Goal: Task Accomplishment & Management: Use online tool/utility

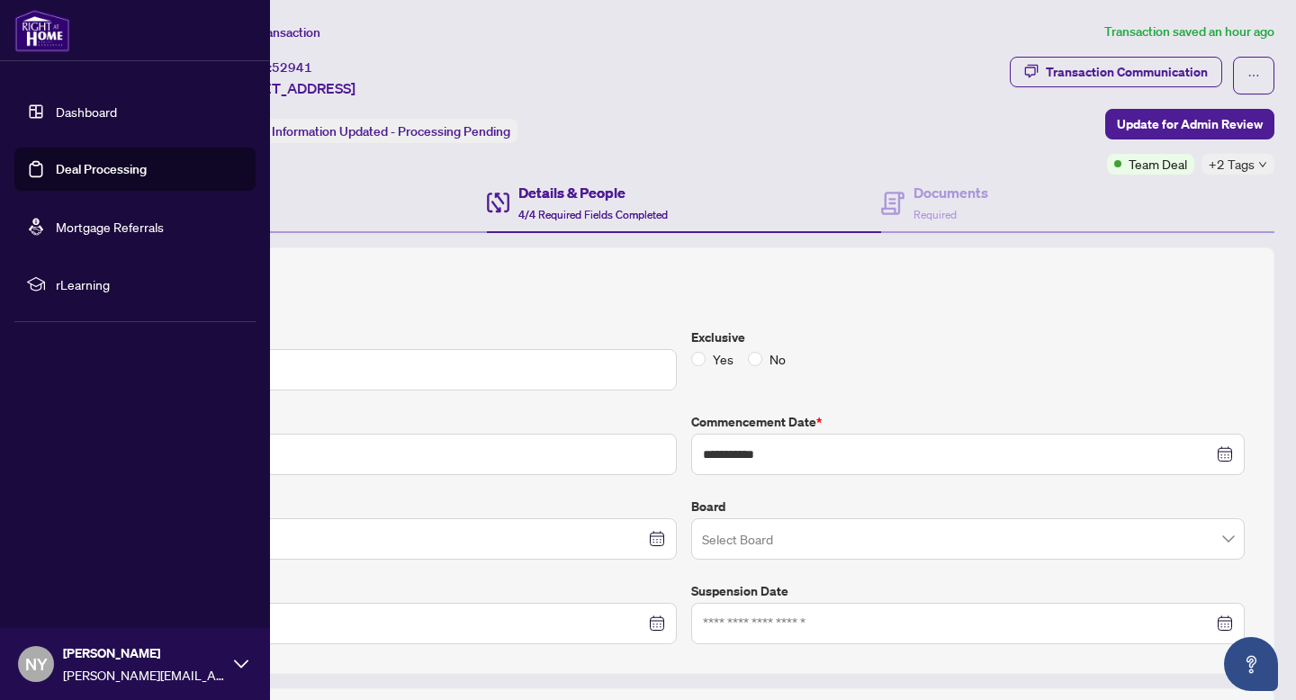
click at [49, 24] on img at bounding box center [42, 30] width 56 height 43
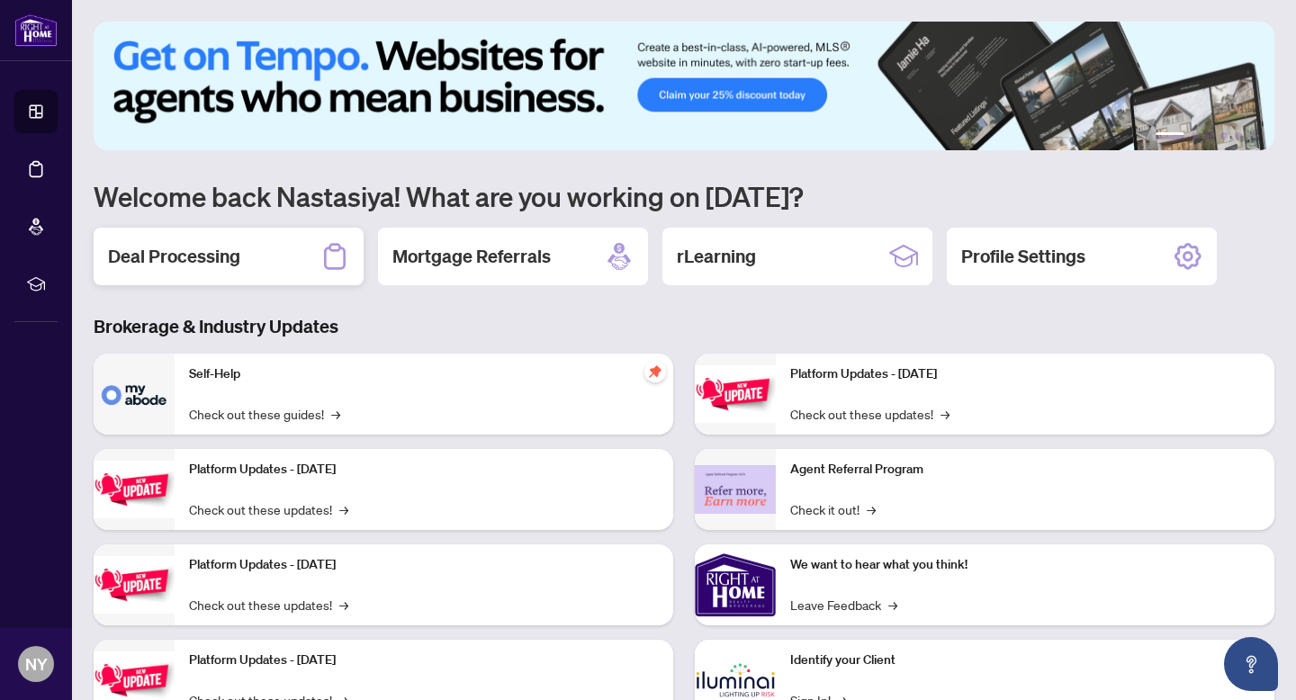
click at [222, 261] on h2 "Deal Processing" at bounding box center [174, 256] width 132 height 25
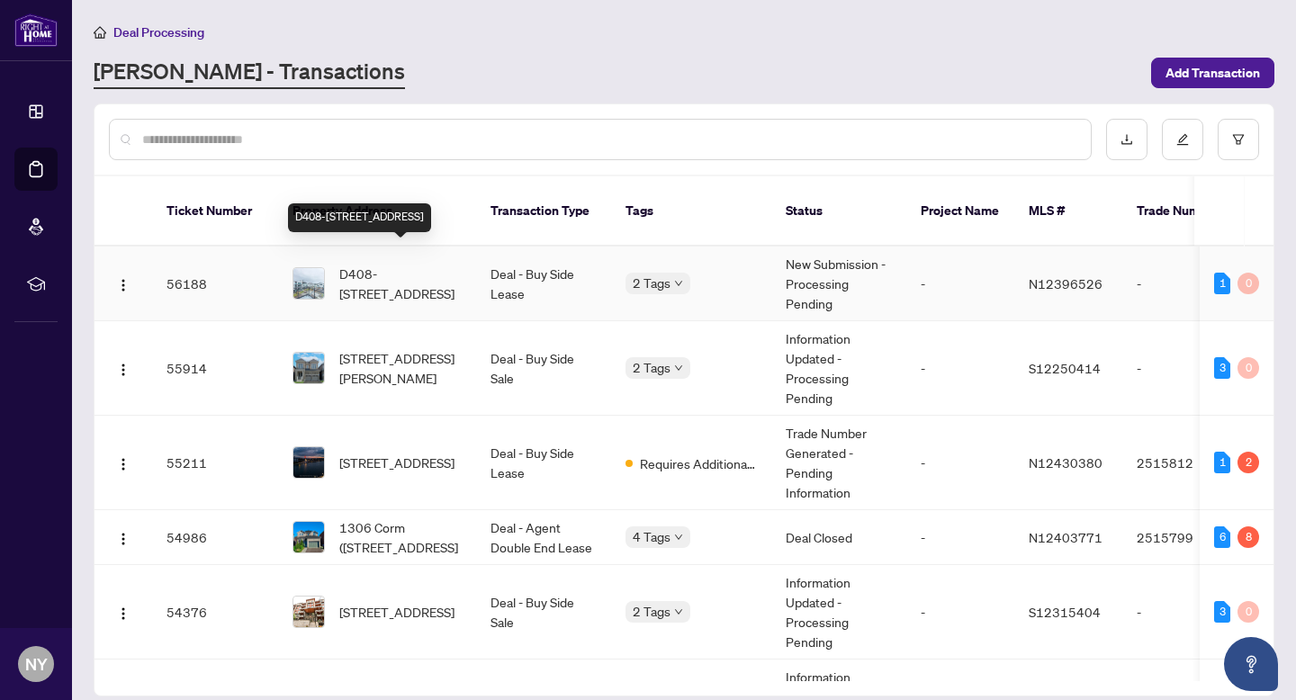
click at [355, 270] on span "D408-[STREET_ADDRESS]" at bounding box center [400, 284] width 122 height 40
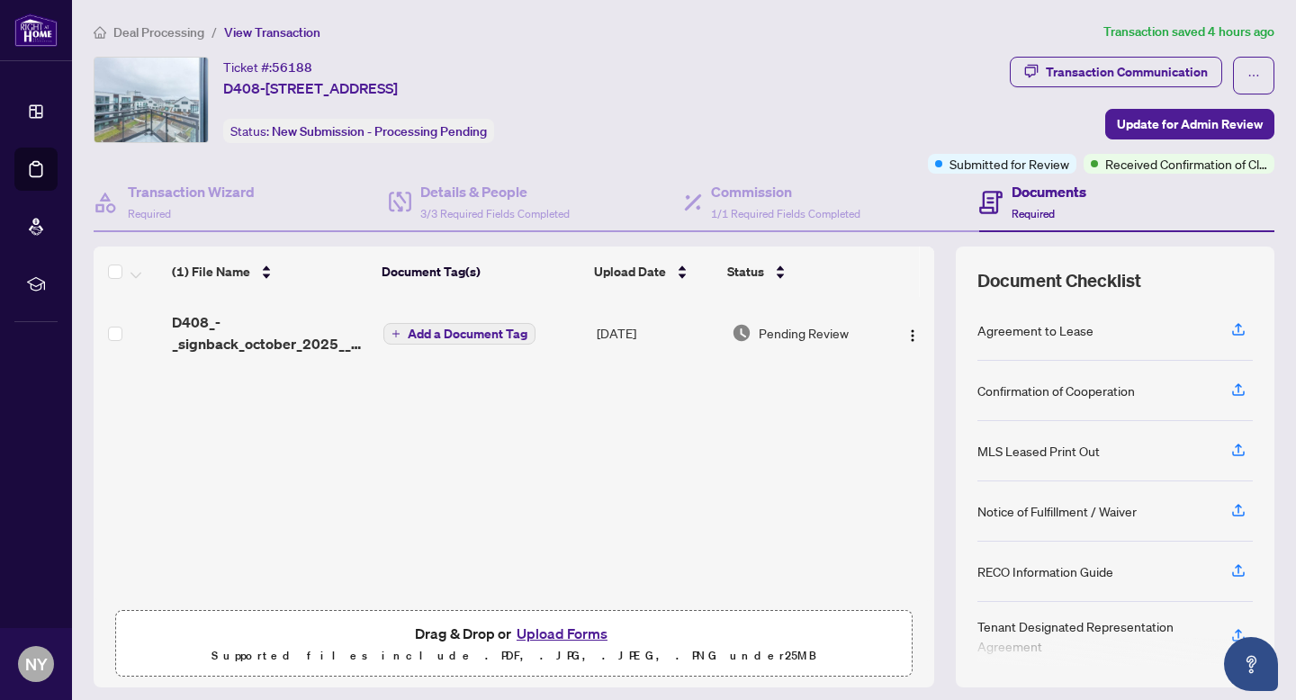
click at [277, 83] on span "D408-[STREET_ADDRESS]" at bounding box center [310, 88] width 175 height 22
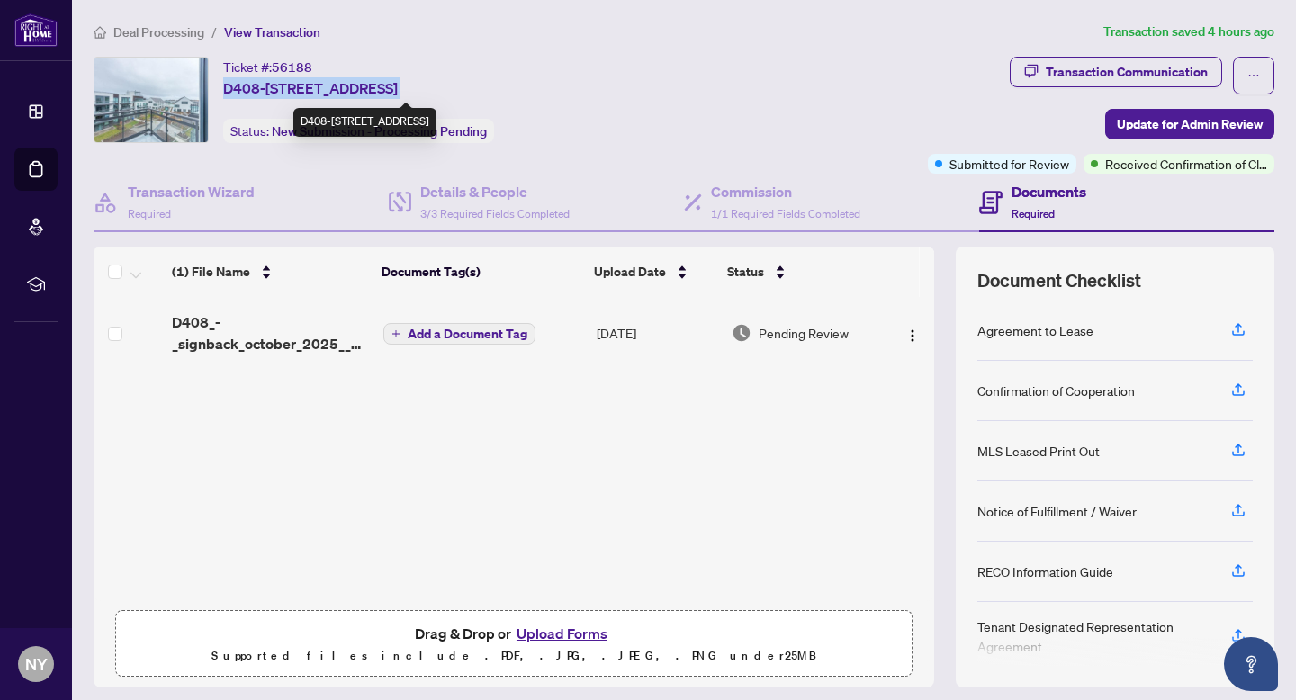
click at [277, 83] on span "D408-[STREET_ADDRESS]" at bounding box center [310, 88] width 175 height 22
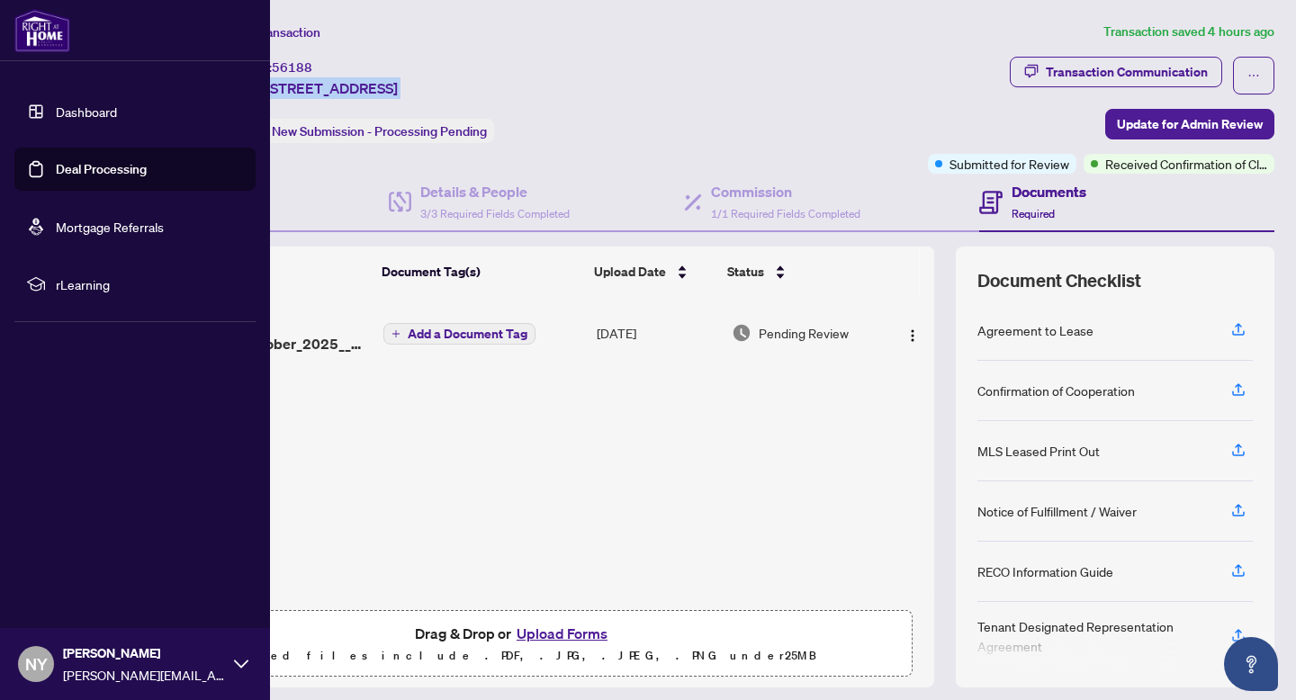
click at [51, 26] on img at bounding box center [42, 30] width 56 height 43
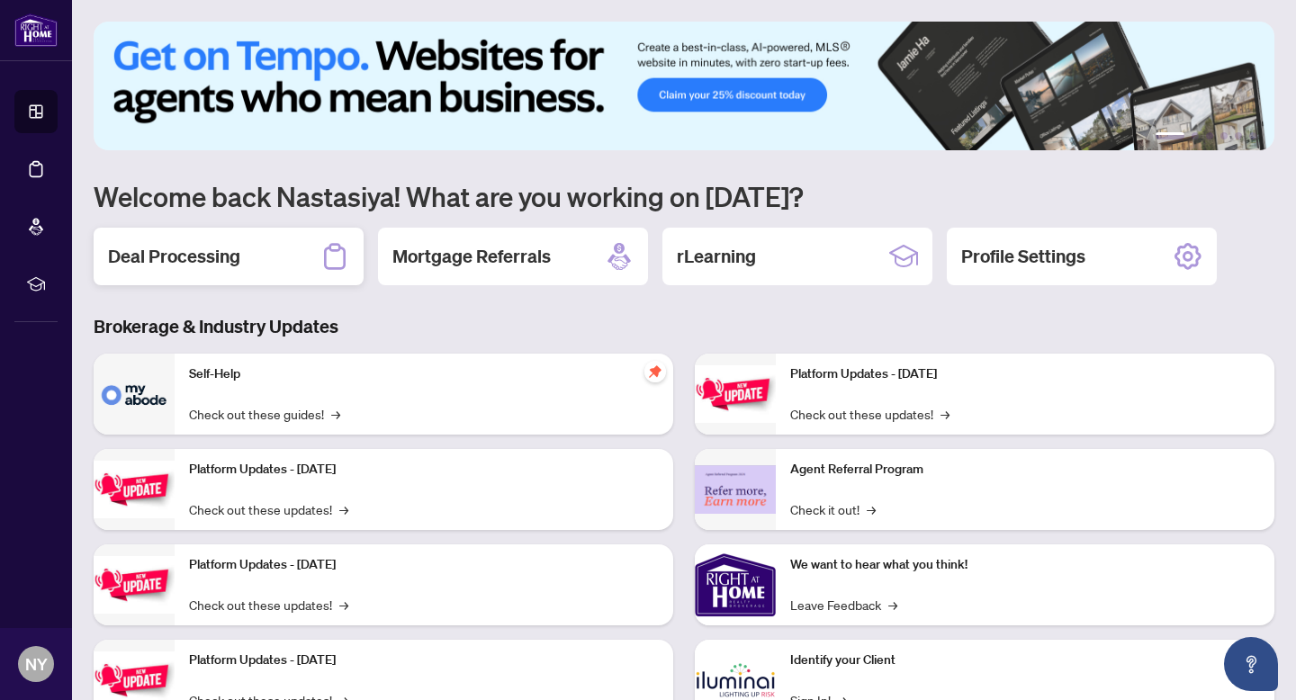
click at [307, 236] on div "Deal Processing" at bounding box center [229, 257] width 270 height 58
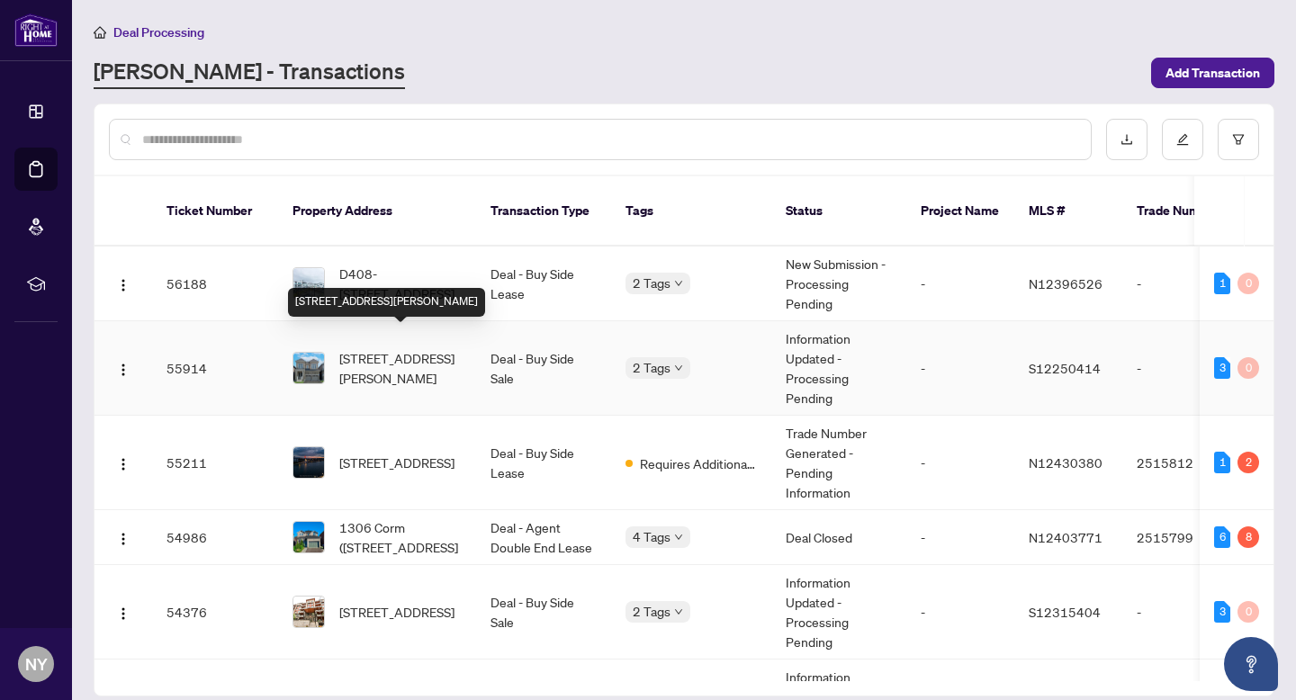
click at [383, 348] on span "[STREET_ADDRESS][PERSON_NAME]" at bounding box center [400, 368] width 122 height 40
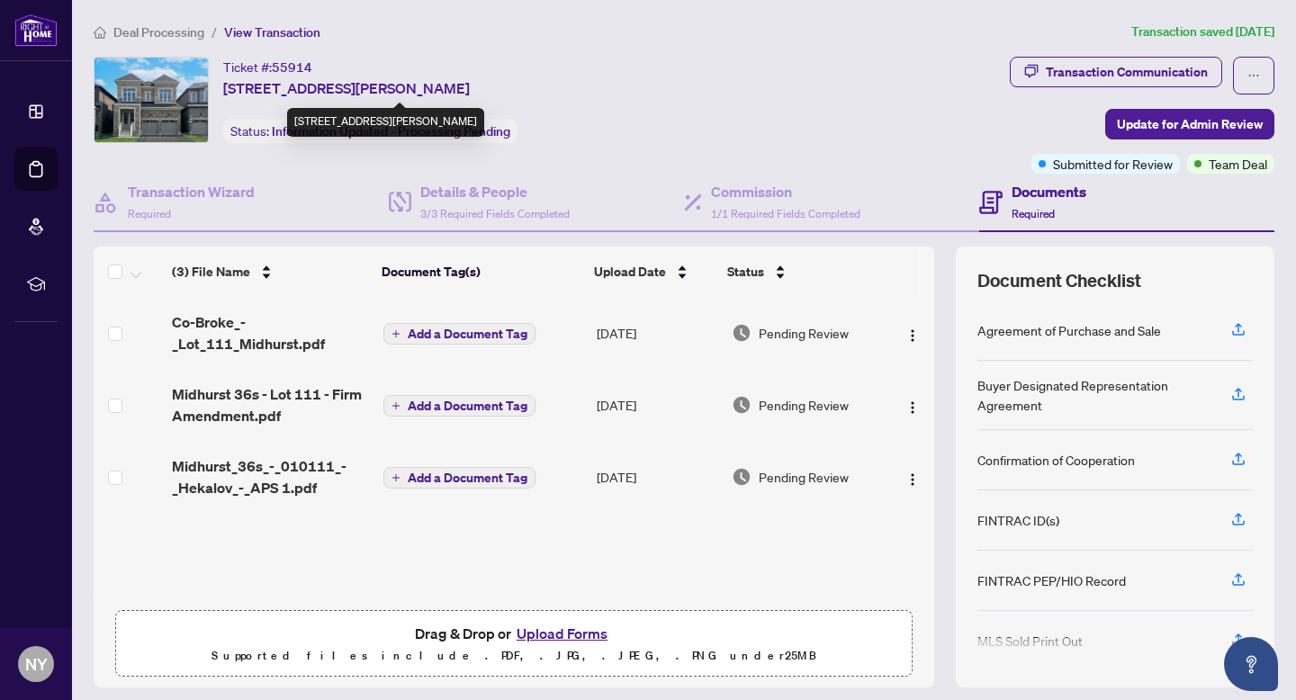
click at [320, 84] on span "[STREET_ADDRESS][PERSON_NAME]" at bounding box center [346, 88] width 247 height 22
copy span "[STREET_ADDRESS][PERSON_NAME]"
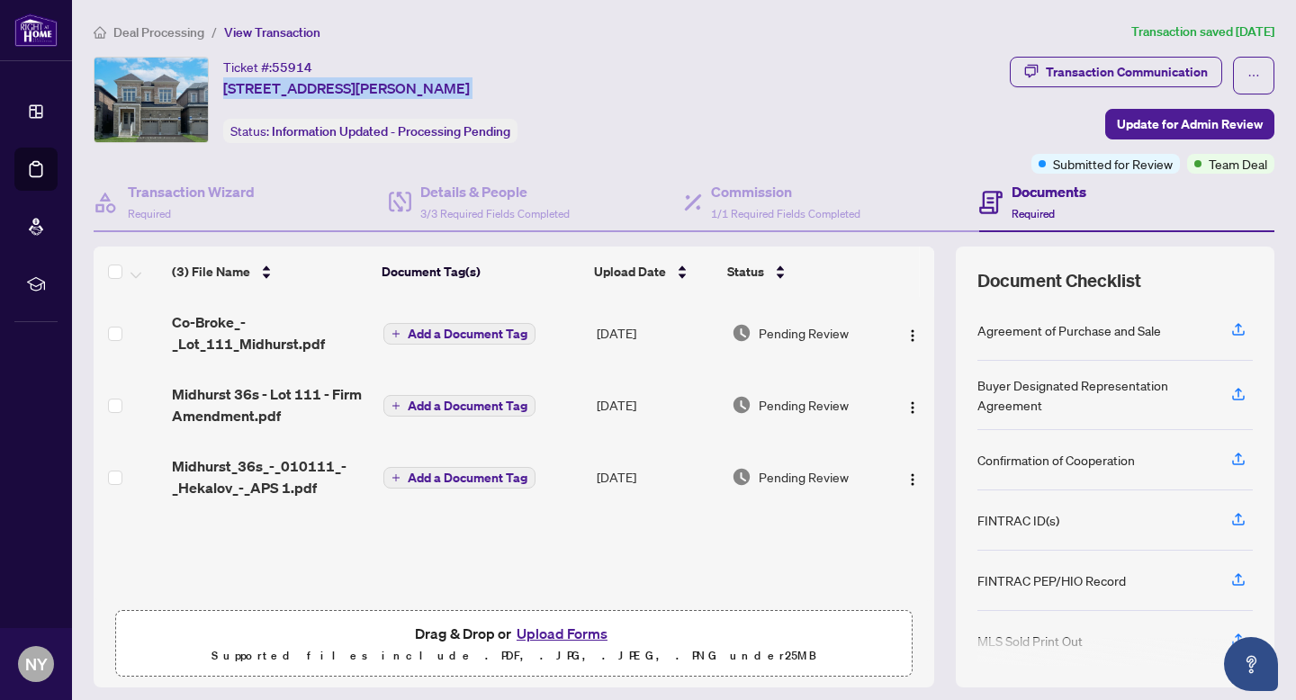
click at [45, 26] on img at bounding box center [35, 30] width 43 height 33
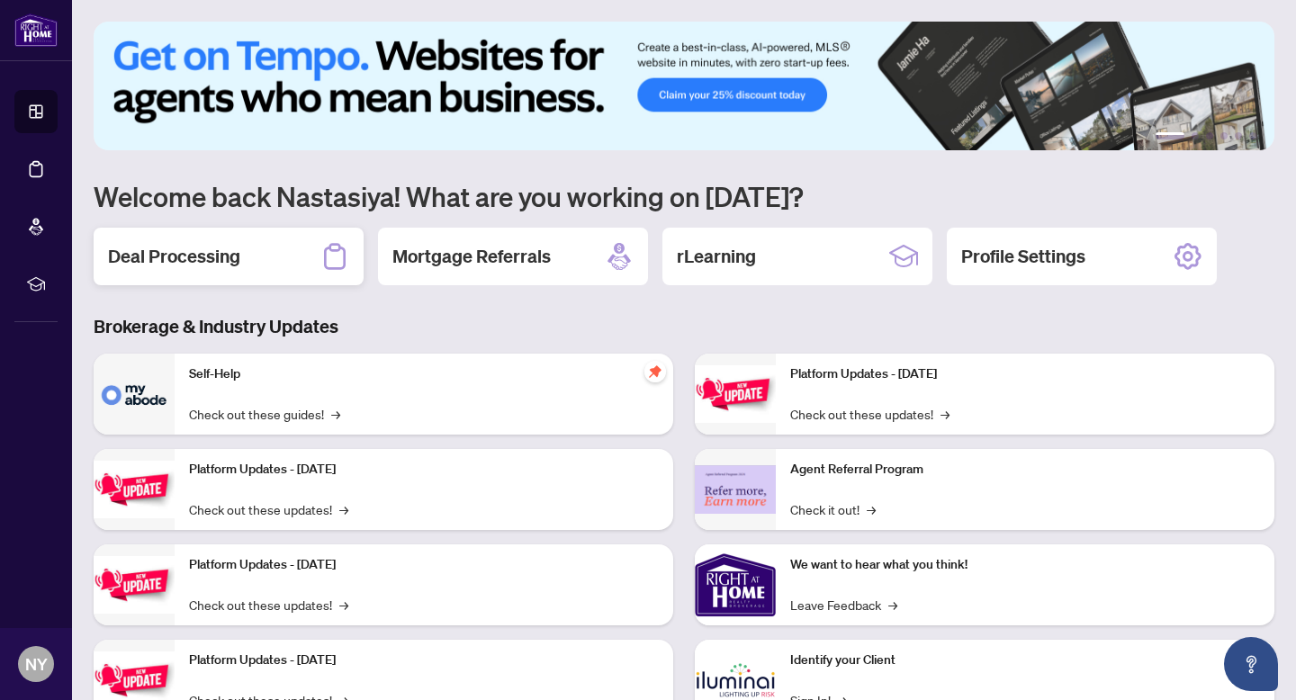
click at [288, 248] on div "Deal Processing" at bounding box center [229, 257] width 270 height 58
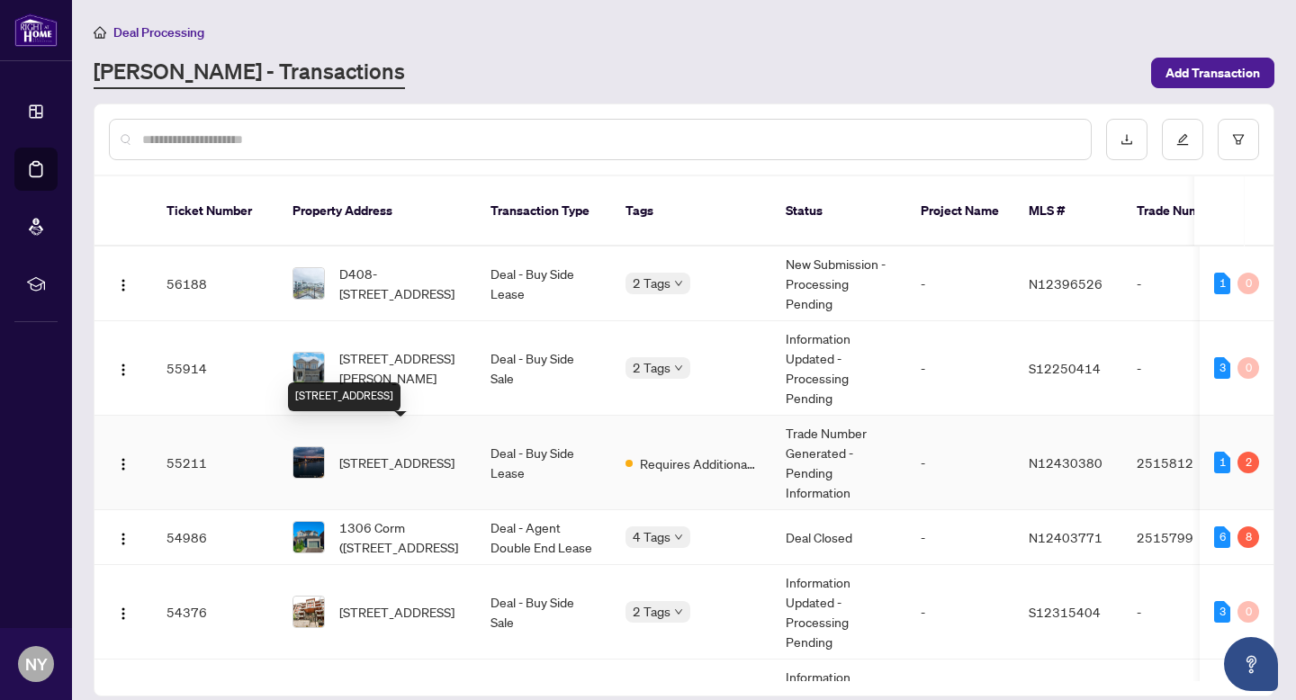
click at [373, 453] on span "[STREET_ADDRESS]" at bounding box center [396, 463] width 115 height 20
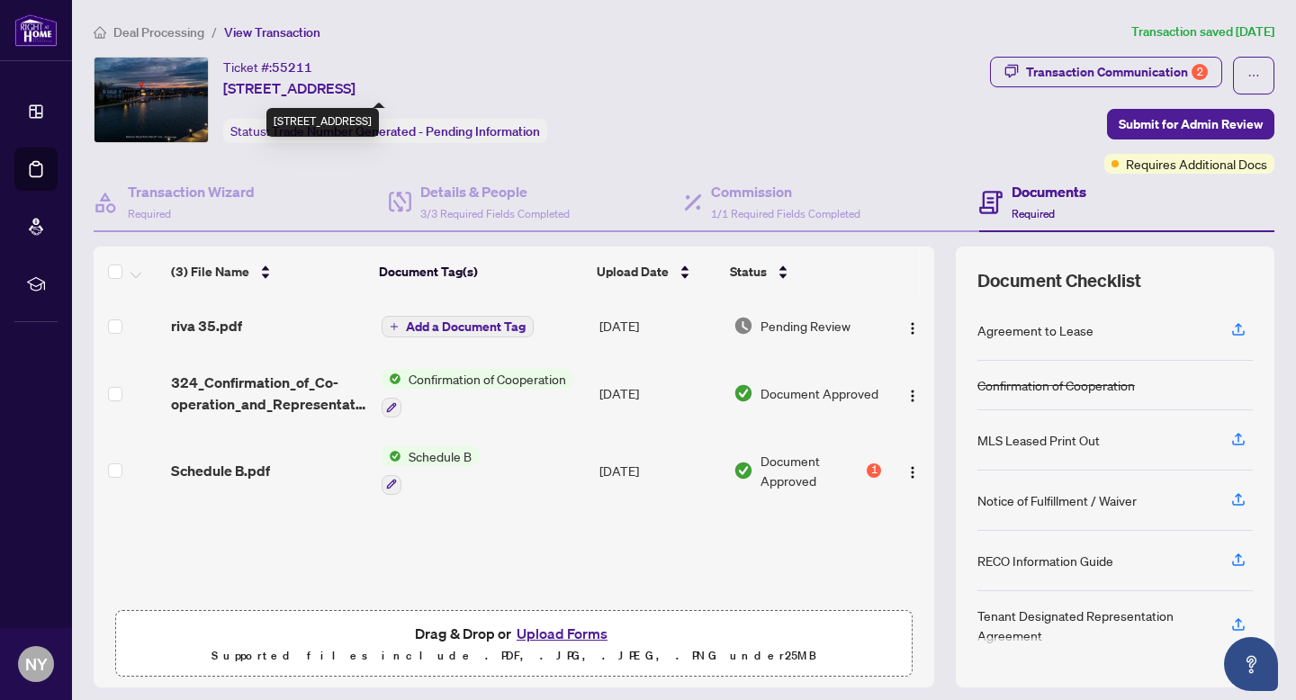
click at [305, 82] on span "[STREET_ADDRESS]" at bounding box center [289, 88] width 132 height 22
copy span "[STREET_ADDRESS]"
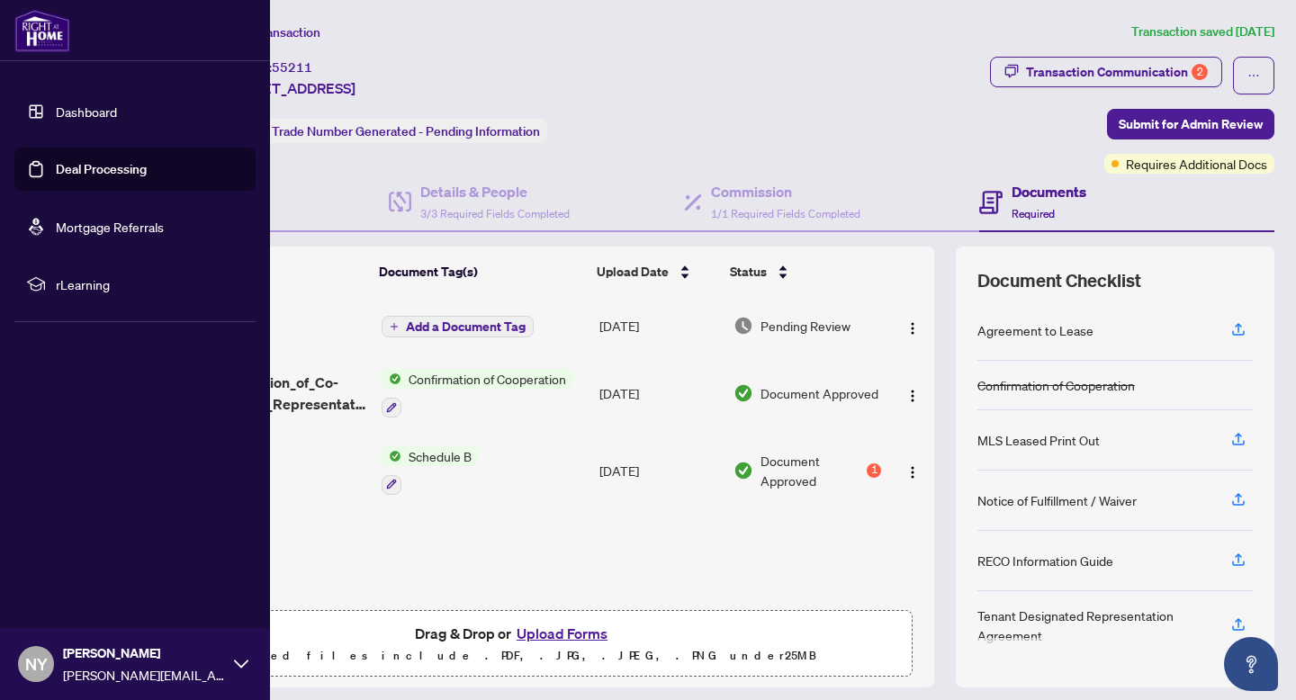
click at [31, 59] on div at bounding box center [135, 30] width 270 height 61
click at [33, 24] on img at bounding box center [42, 30] width 56 height 43
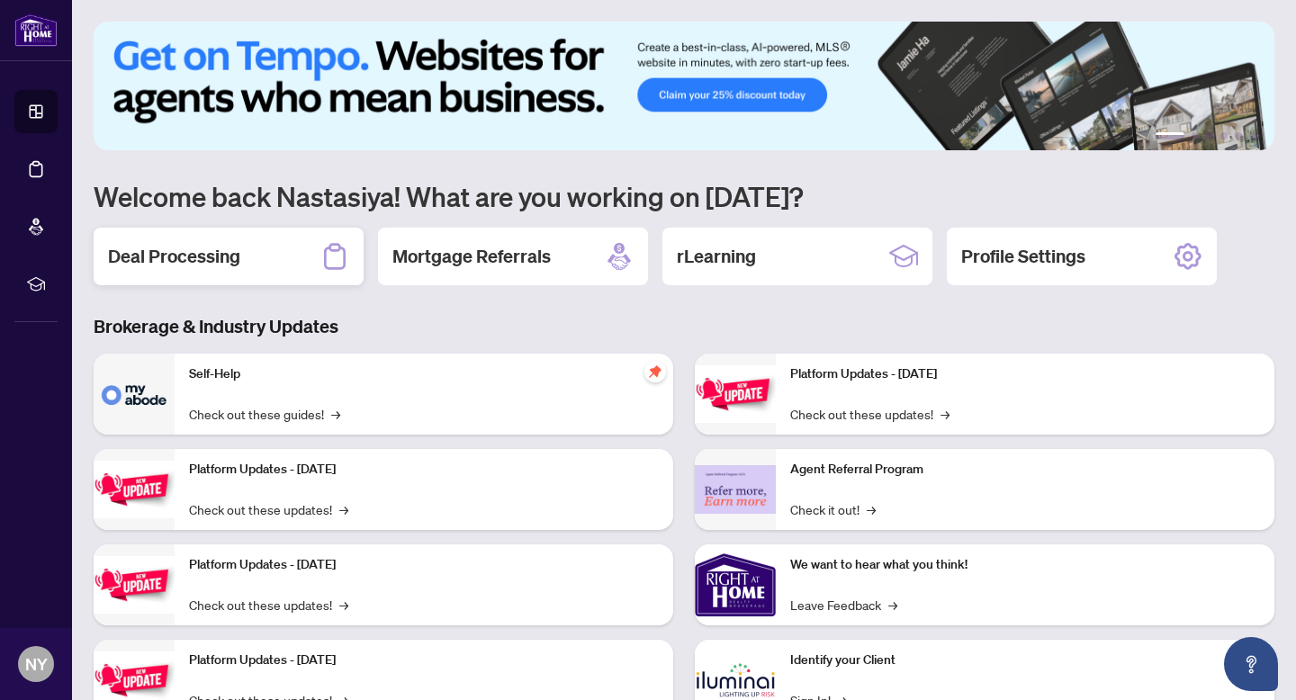
click at [246, 274] on div "Deal Processing" at bounding box center [229, 257] width 270 height 58
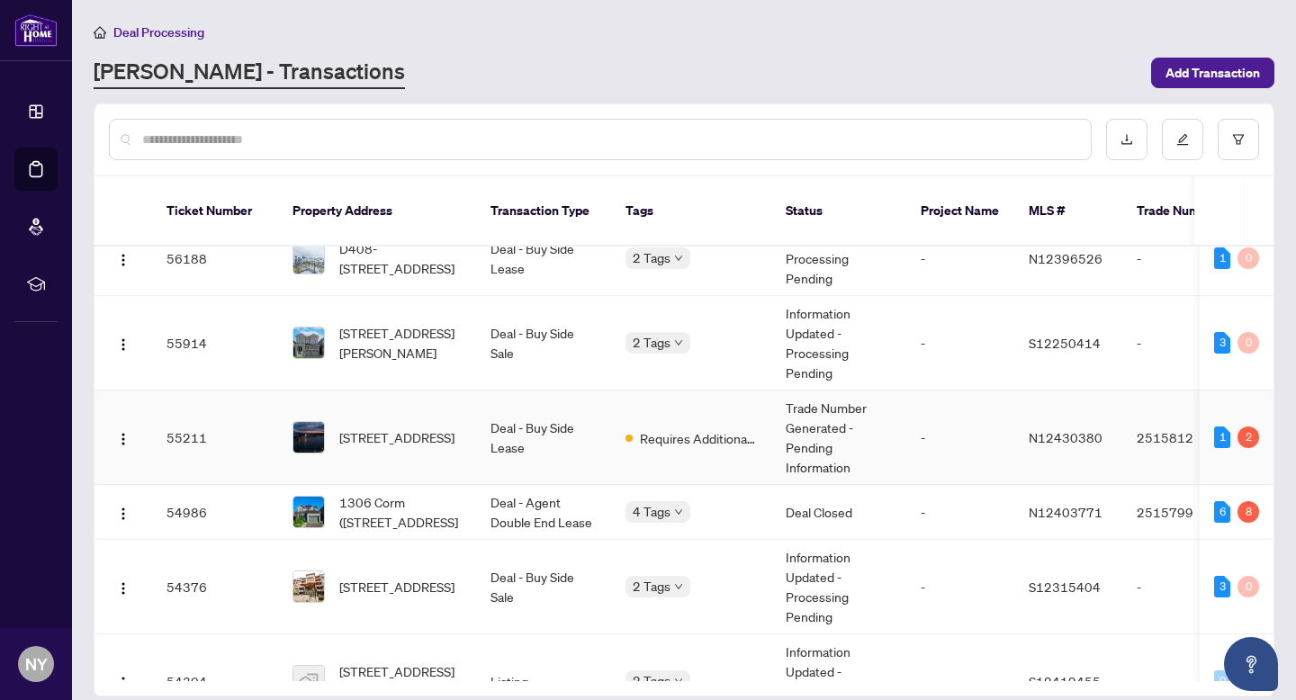
scroll to position [29, 0]
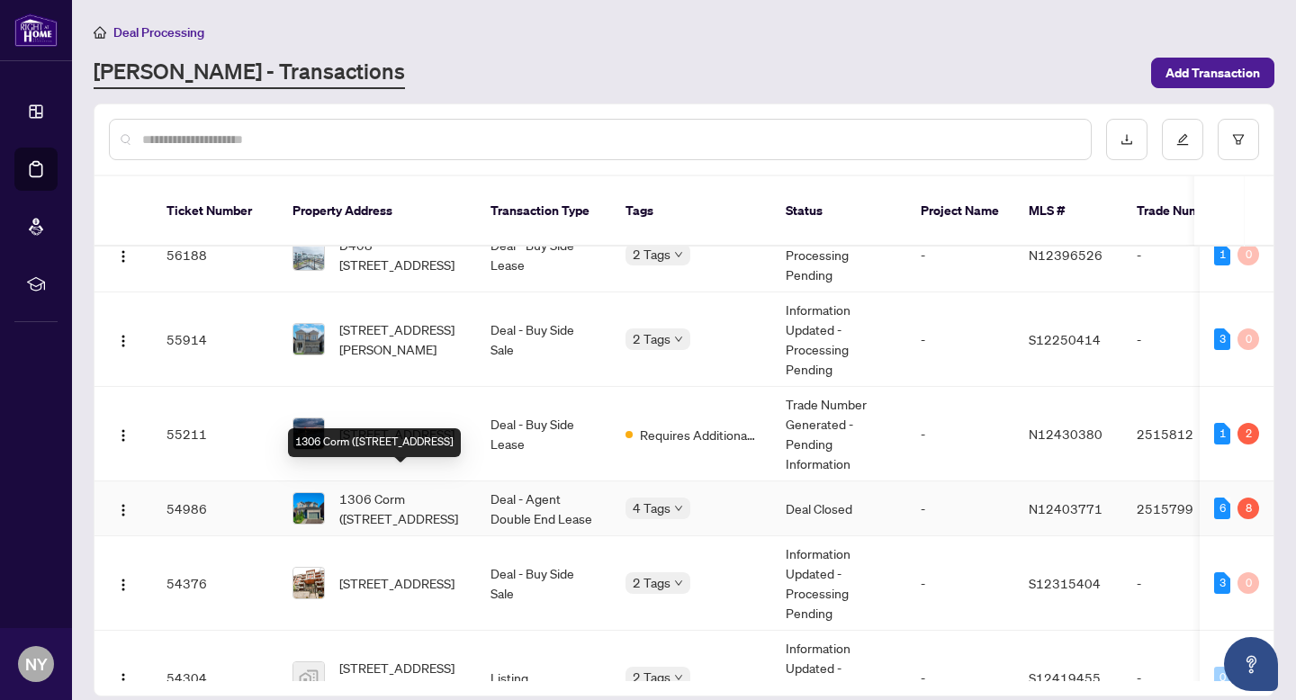
click at [362, 489] on span "1306 Corm ([STREET_ADDRESS]" at bounding box center [400, 509] width 122 height 40
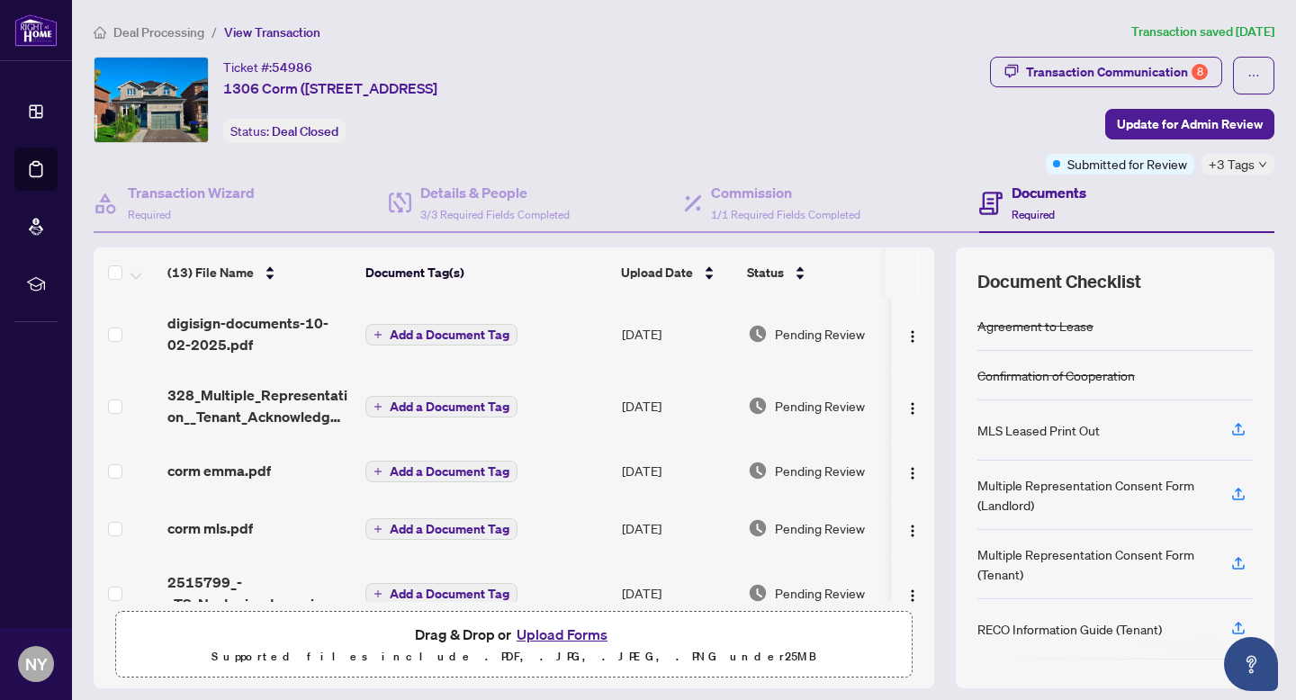
click at [364, 89] on span "1306 Corm ([STREET_ADDRESS]" at bounding box center [330, 88] width 214 height 22
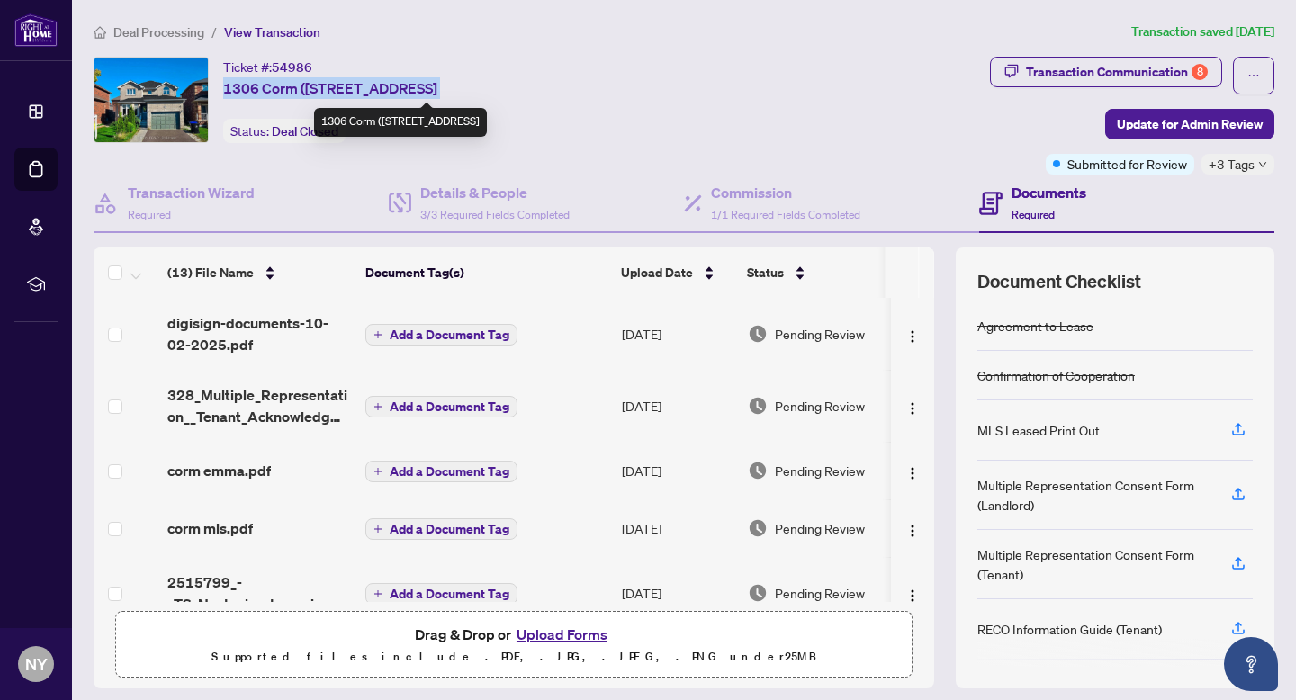
click at [364, 89] on span "1306 Corm ([STREET_ADDRESS]" at bounding box center [330, 88] width 214 height 22
copy span "1306 Corm ([STREET_ADDRESS]"
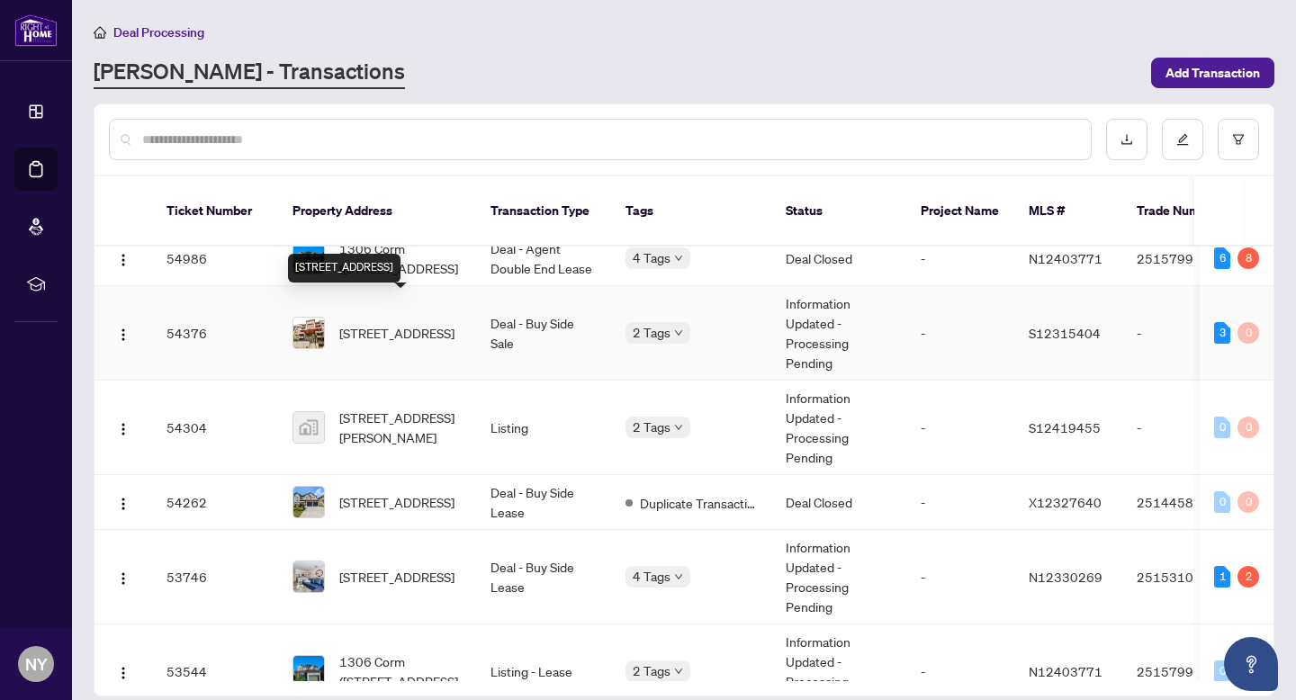
scroll to position [278, 0]
click at [378, 324] on span "[STREET_ADDRESS]" at bounding box center [396, 334] width 115 height 20
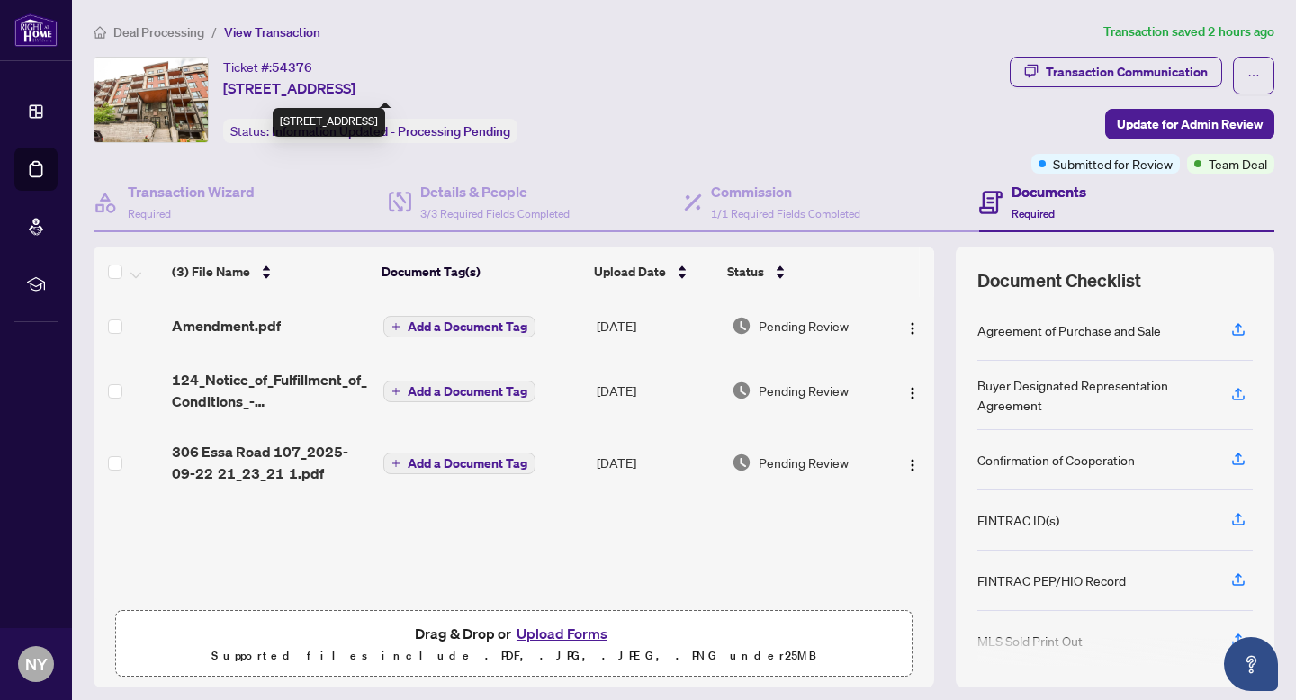
click at [334, 79] on span "[STREET_ADDRESS]" at bounding box center [289, 88] width 132 height 22
click at [334, 78] on span "[STREET_ADDRESS]" at bounding box center [289, 88] width 132 height 22
copy span "[STREET_ADDRESS]"
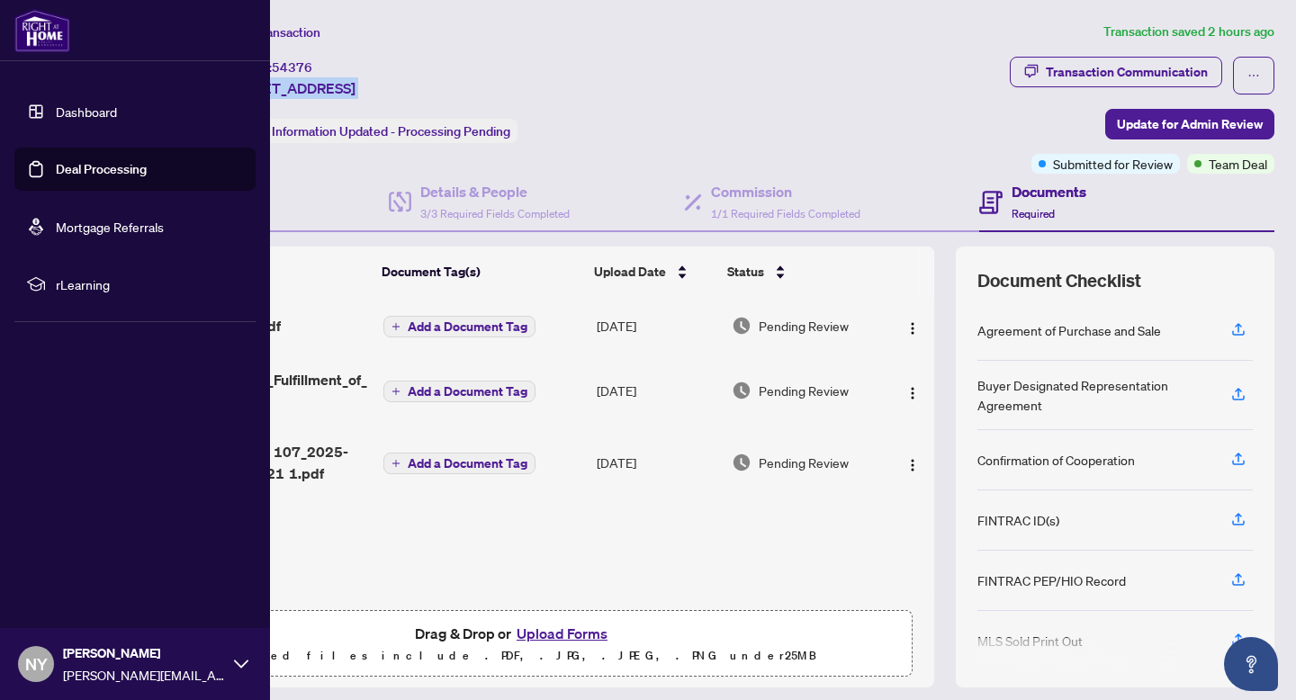
click at [54, 35] on img at bounding box center [42, 30] width 56 height 43
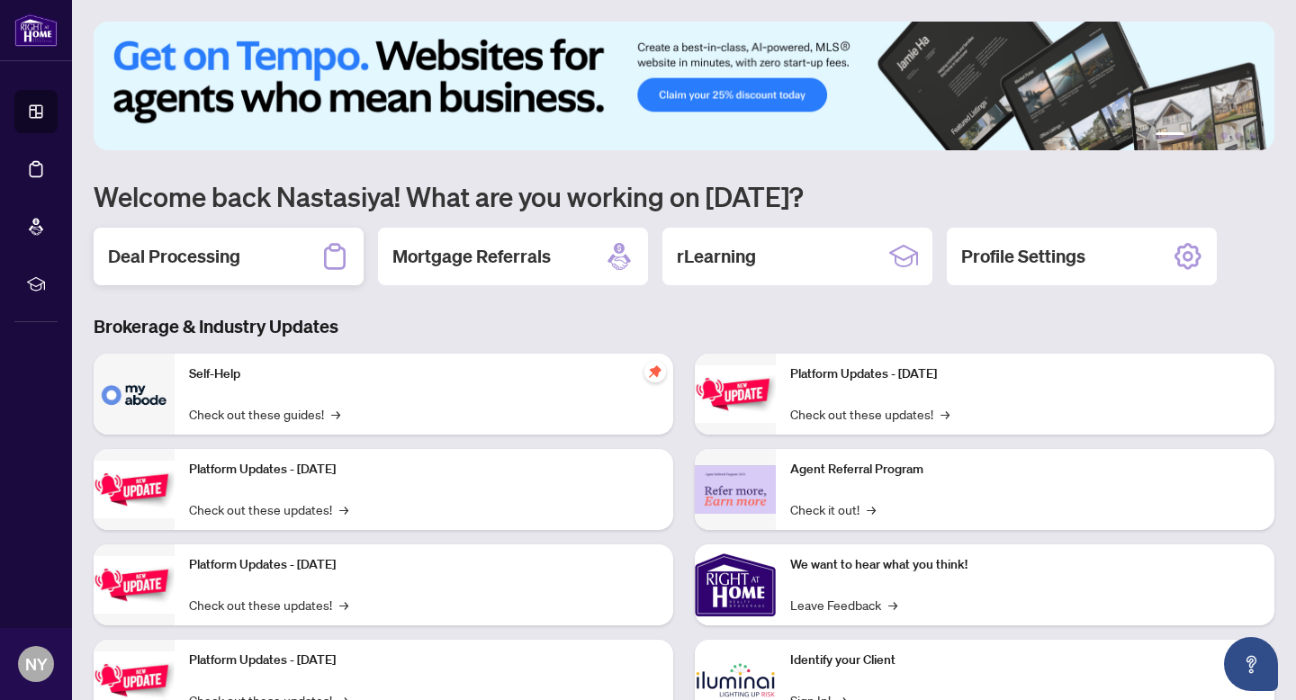
click at [296, 236] on div "Deal Processing" at bounding box center [229, 257] width 270 height 58
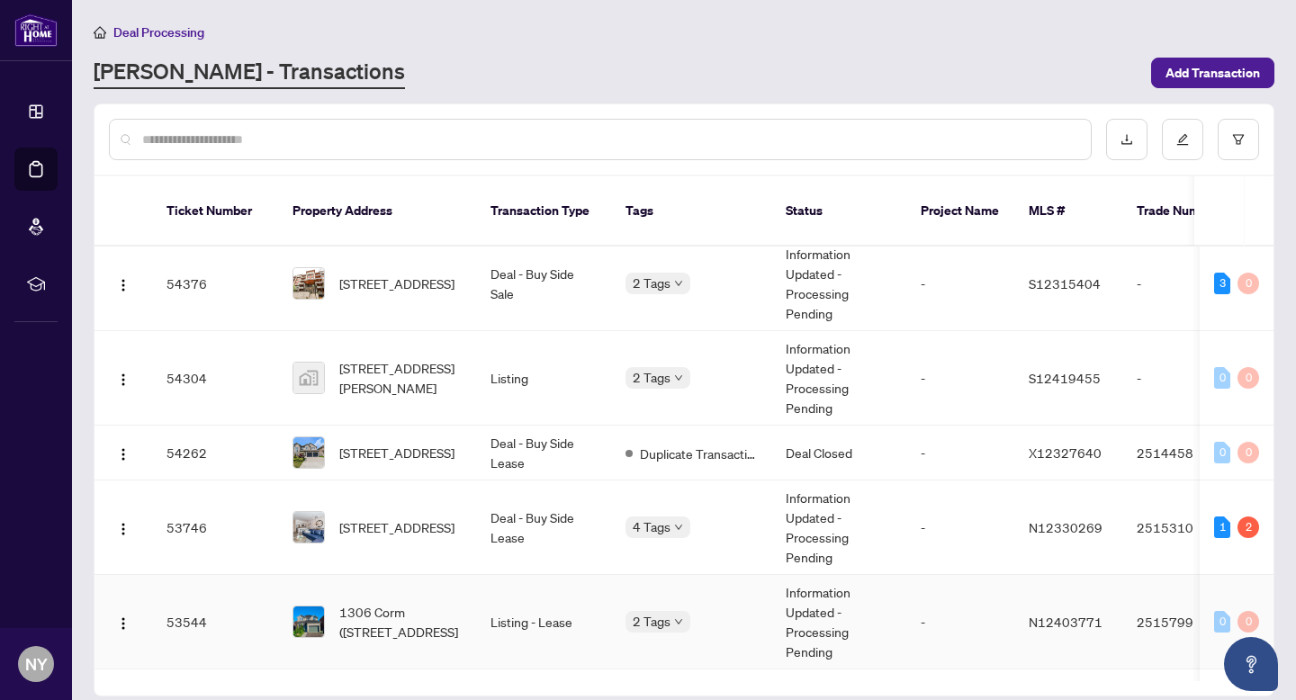
scroll to position [364, 0]
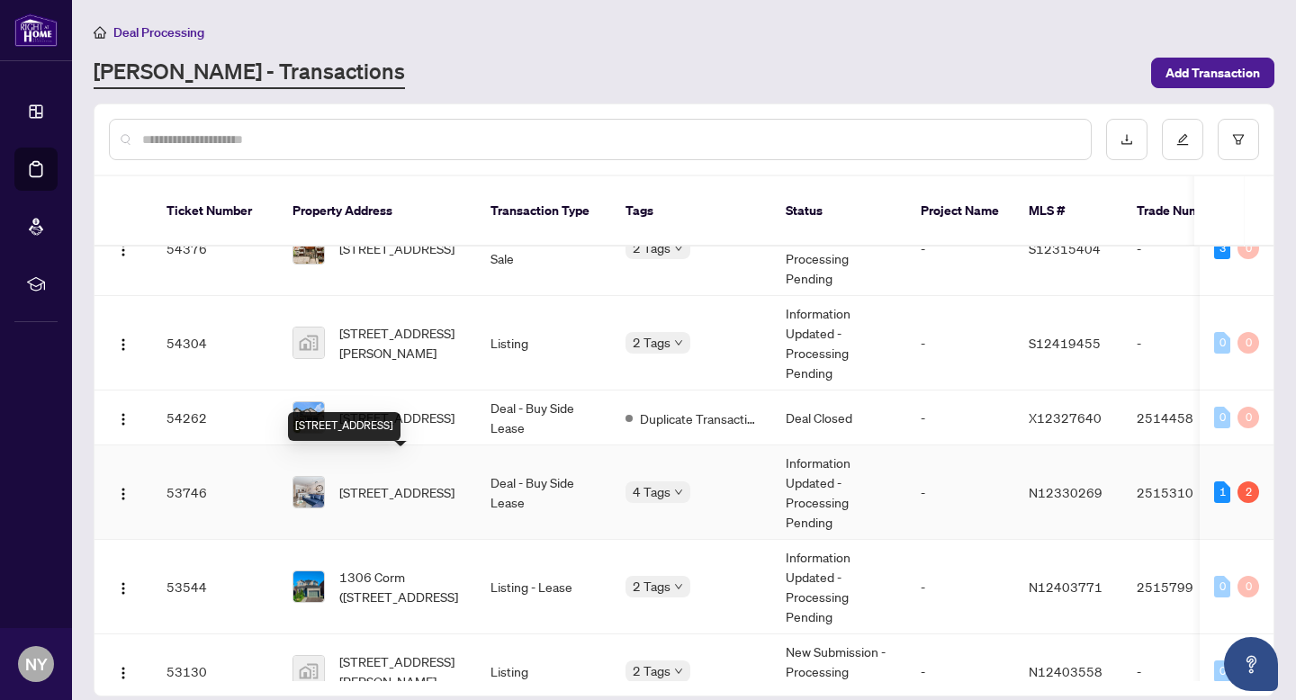
click at [364, 483] on span "[STREET_ADDRESS]" at bounding box center [396, 493] width 115 height 20
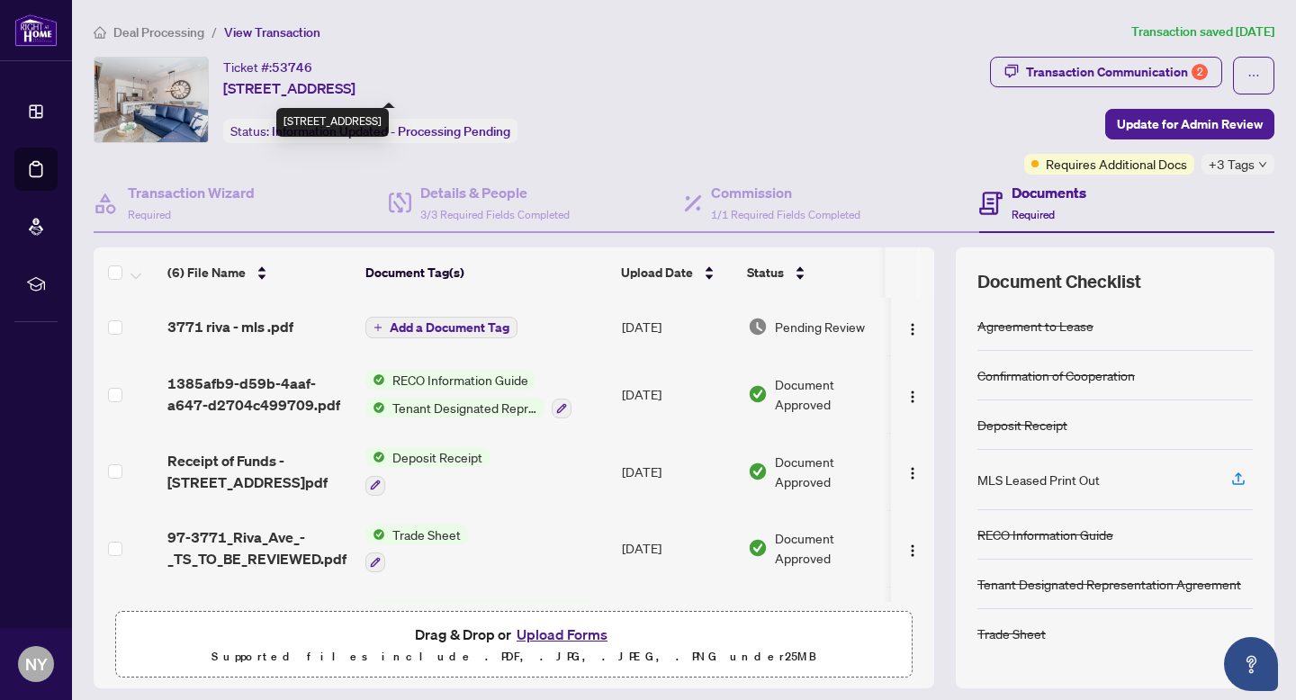
click at [311, 89] on span "[STREET_ADDRESS]" at bounding box center [289, 88] width 132 height 22
copy span "[STREET_ADDRESS]"
